Goal: Information Seeking & Learning: Check status

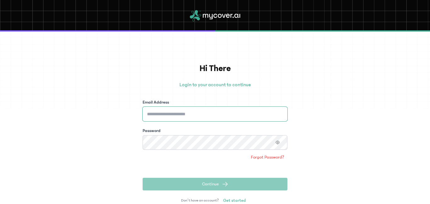
type input "**********"
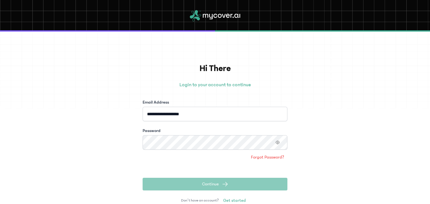
click at [205, 185] on span "Continue" at bounding box center [210, 184] width 17 height 6
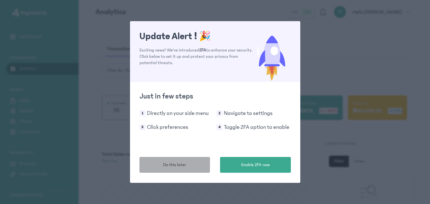
click at [194, 163] on button "Do this later" at bounding box center [175, 165] width 71 height 16
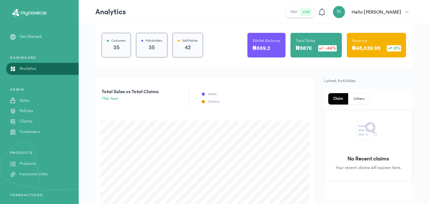
scroll to position [64, 0]
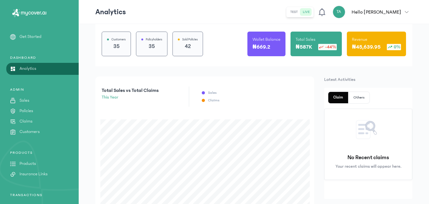
click at [34, 109] on link "Policies" at bounding box center [39, 110] width 79 height 7
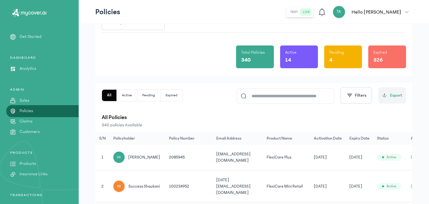
scroll to position [0, 13]
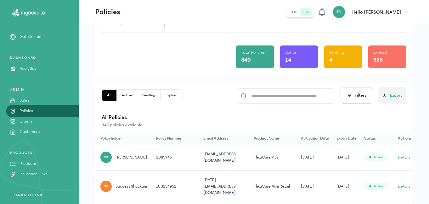
click at [403, 156] on button "Details" at bounding box center [404, 157] width 13 height 6
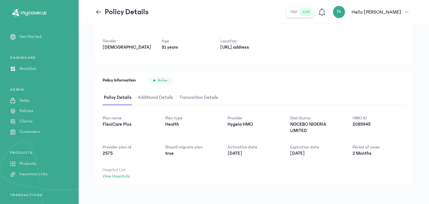
scroll to position [45, 0]
click at [163, 98] on span "Additional Details" at bounding box center [156, 96] width 38 height 15
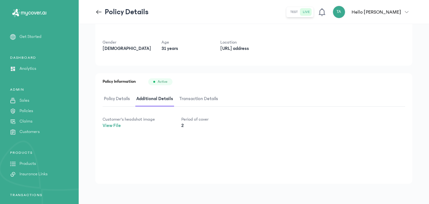
scroll to position [43, 0]
click at [196, 102] on span "Transaction Details" at bounding box center [198, 98] width 41 height 15
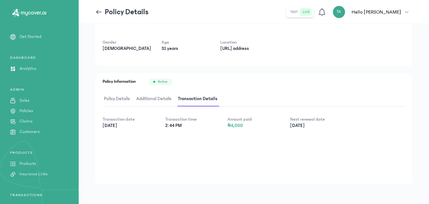
click at [117, 97] on span "Policy Details" at bounding box center [117, 98] width 29 height 15
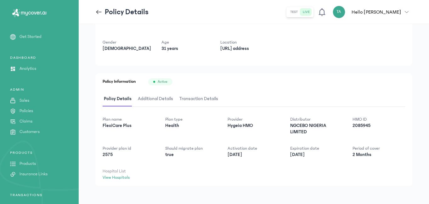
click at [26, 123] on p "Claims" at bounding box center [26, 121] width 13 height 7
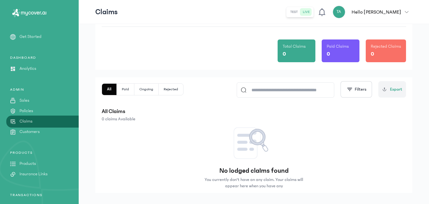
scroll to position [43, 0]
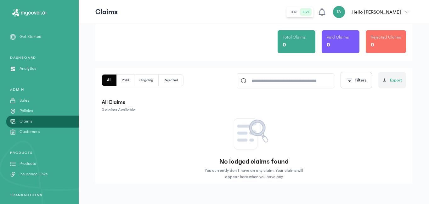
click at [128, 81] on button "Paid" at bounding box center [126, 79] width 18 height 11
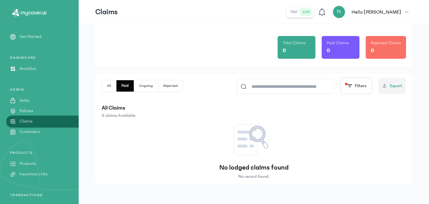
scroll to position [37, 0]
click at [36, 133] on p "Customers" at bounding box center [30, 131] width 20 height 7
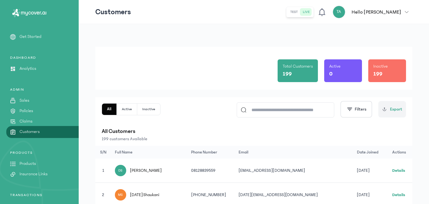
click at [397, 172] on link "Details" at bounding box center [399, 170] width 13 height 4
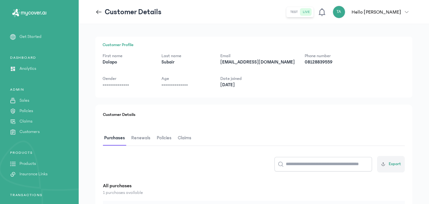
click at [163, 138] on span "Policies" at bounding box center [164, 137] width 17 height 15
click at [181, 136] on span "Claims" at bounding box center [186, 137] width 16 height 15
click at [132, 141] on span "Renewals" at bounding box center [141, 137] width 22 height 15
click at [28, 111] on p "Policies" at bounding box center [27, 110] width 14 height 7
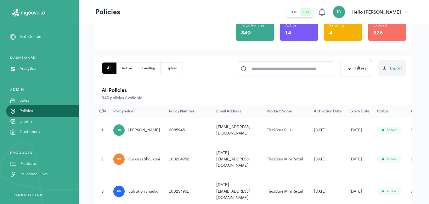
scroll to position [67, 0]
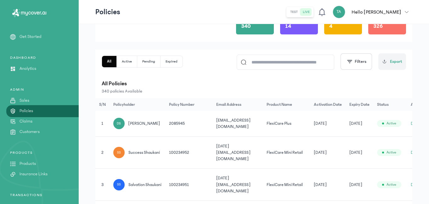
click at [142, 124] on span "[PERSON_NAME]" at bounding box center [145, 123] width 32 height 6
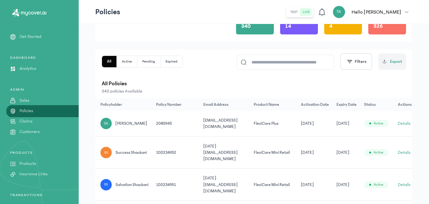
click at [403, 123] on button "Details" at bounding box center [404, 123] width 13 height 6
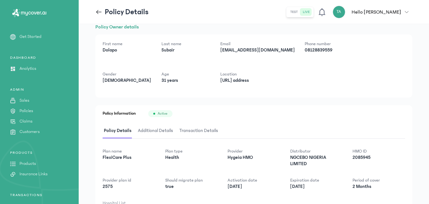
scroll to position [11, 0]
click at [159, 132] on span "Additional Details" at bounding box center [156, 130] width 38 height 15
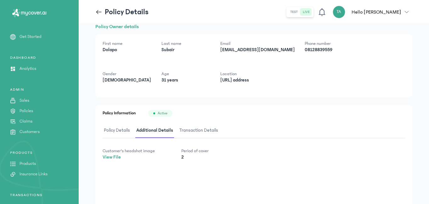
click at [112, 157] on link "View File" at bounding box center [112, 156] width 18 height 5
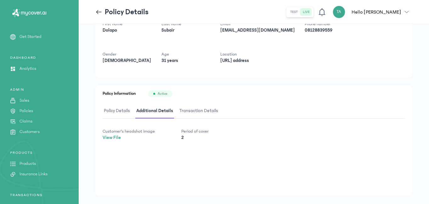
scroll to position [33, 0]
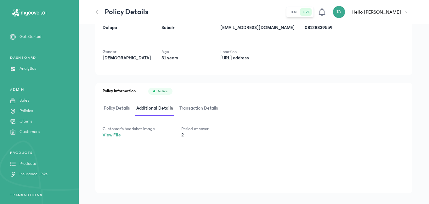
click at [200, 108] on span "Transaction Details" at bounding box center [198, 108] width 41 height 15
